Goal: Task Accomplishment & Management: Manage account settings

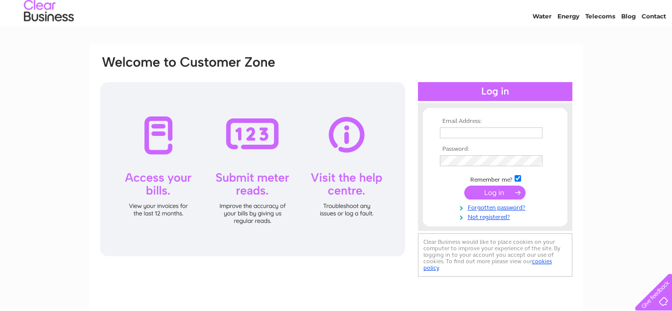
scroll to position [33, 0]
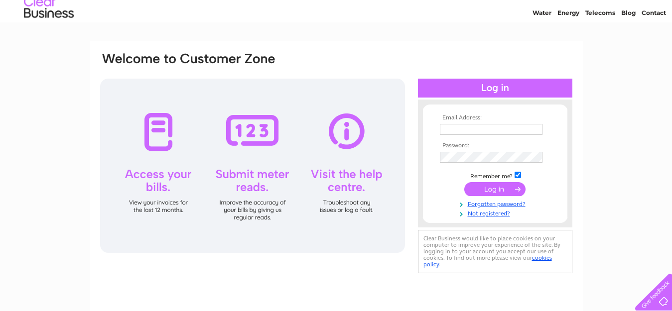
drag, startPoint x: 664, startPoint y: 92, endPoint x: 662, endPoint y: 110, distance: 18.0
click at [662, 110] on div "Email Address: Password:" at bounding box center [336, 265] width 672 height 449
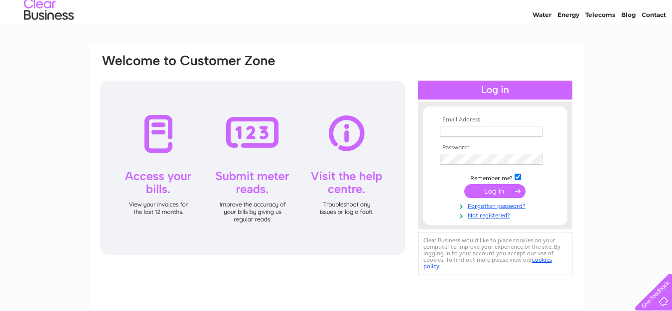
scroll to position [32, 0]
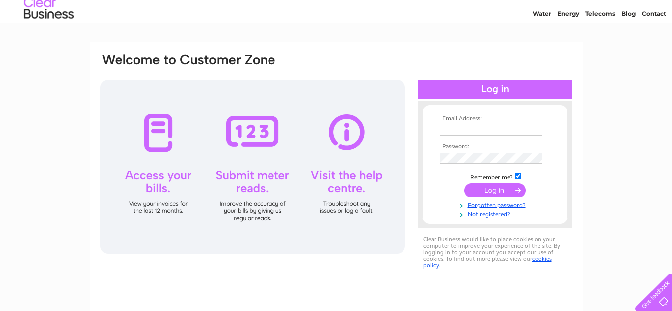
click at [451, 130] on input "text" at bounding box center [491, 130] width 103 height 11
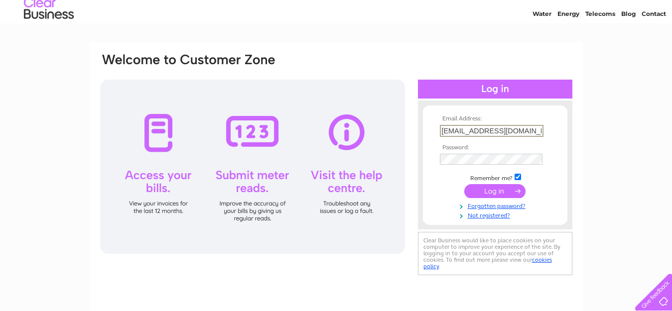
type input "[EMAIL_ADDRESS][DOMAIN_NAME]"
click at [464, 184] on input "submit" at bounding box center [494, 191] width 61 height 14
